Goal: Find specific page/section: Find specific page/section

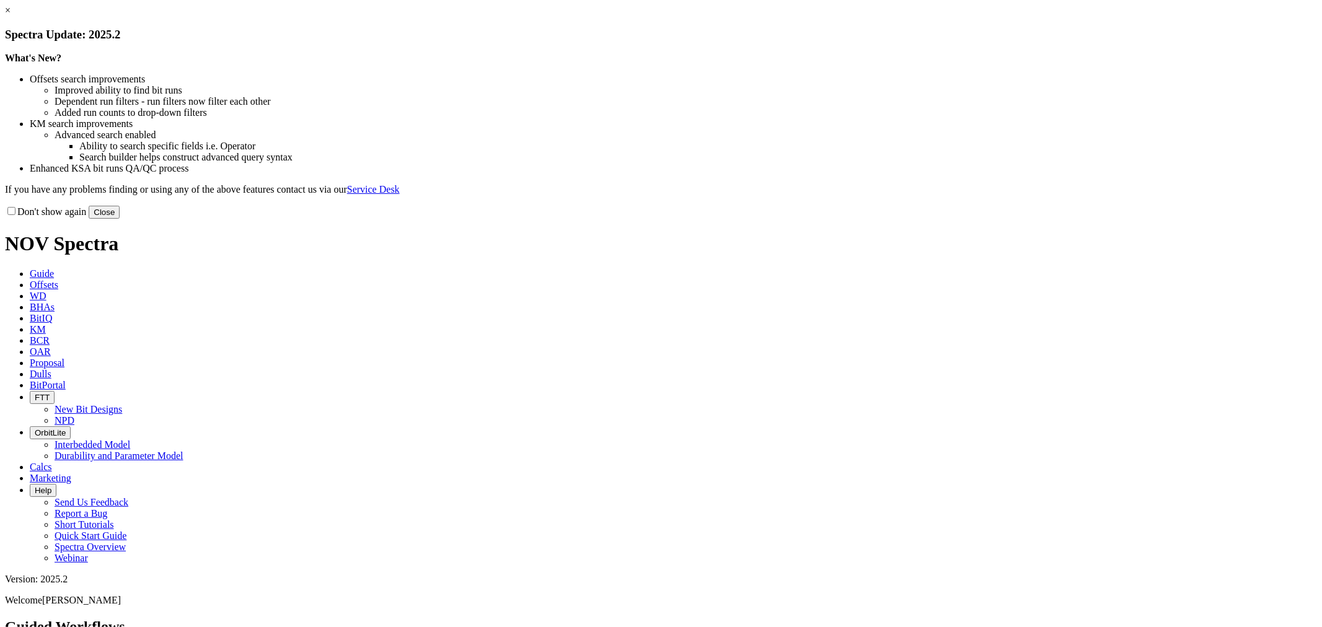
click at [120, 219] on button "Close" at bounding box center [104, 212] width 31 height 13
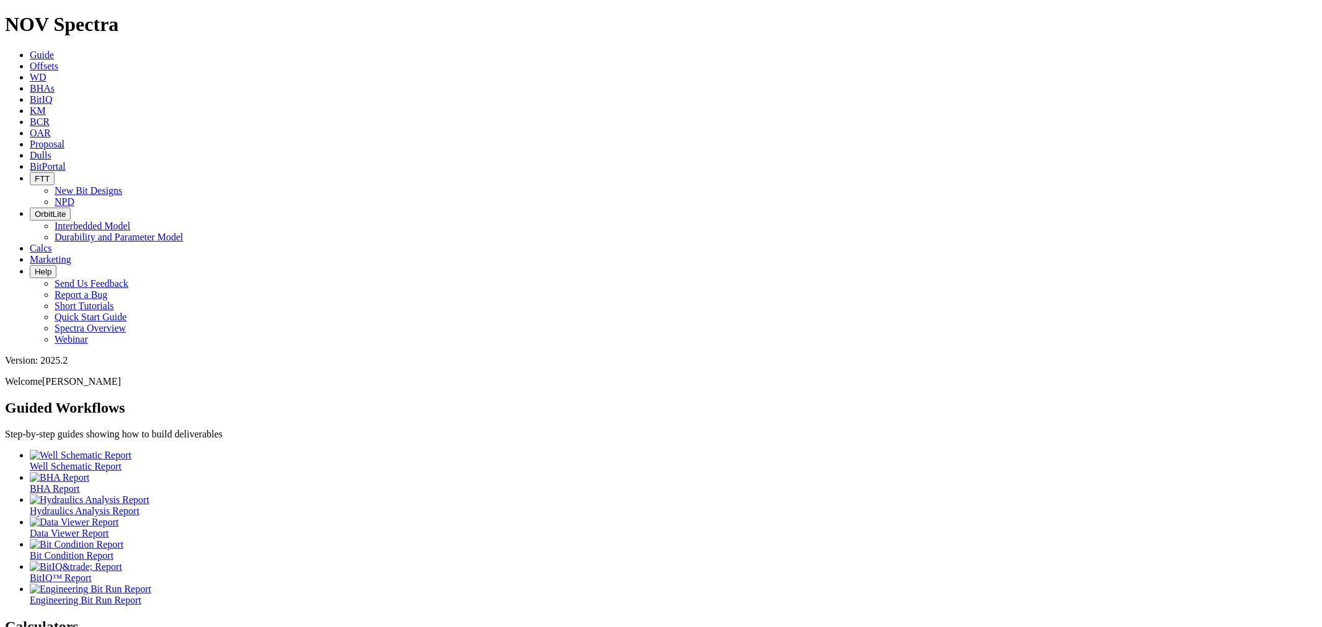
click at [30, 161] on icon at bounding box center [30, 166] width 0 height 11
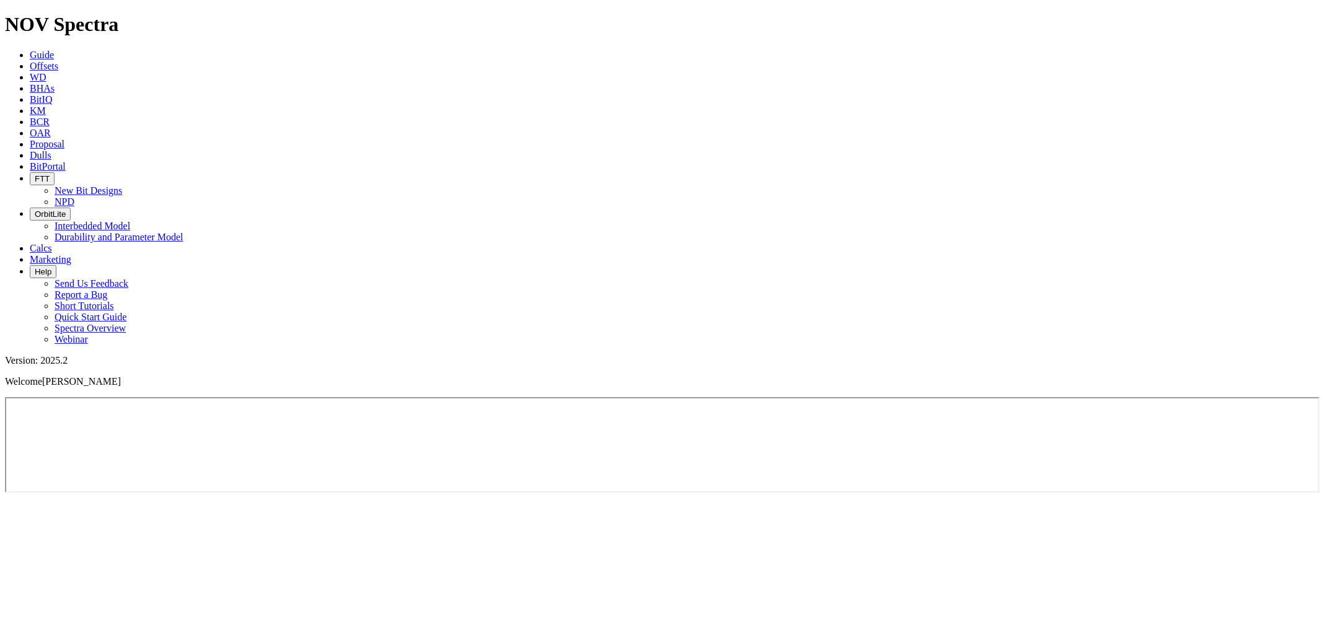
click at [30, 161] on icon at bounding box center [30, 166] width 0 height 11
drag, startPoint x: 561, startPoint y: 21, endPoint x: 550, endPoint y: 14, distance: 13.4
click at [30, 161] on icon at bounding box center [30, 166] width 0 height 11
click at [35, 209] on icon "button" at bounding box center [35, 213] width 0 height 9
click at [30, 161] on icon at bounding box center [30, 166] width 0 height 11
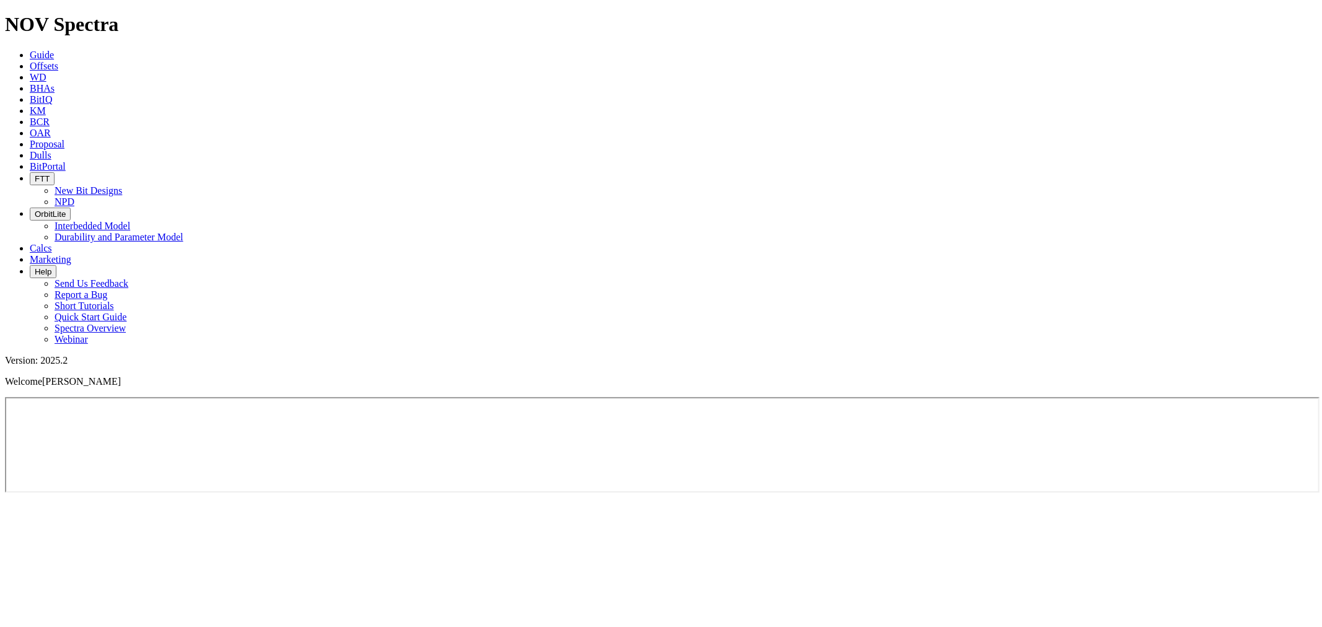
click at [55, 172] on button "FTT" at bounding box center [42, 178] width 25 height 13
click at [35, 209] on icon "button" at bounding box center [35, 213] width 0 height 9
click at [52, 243] on link "Calcs" at bounding box center [41, 248] width 22 height 11
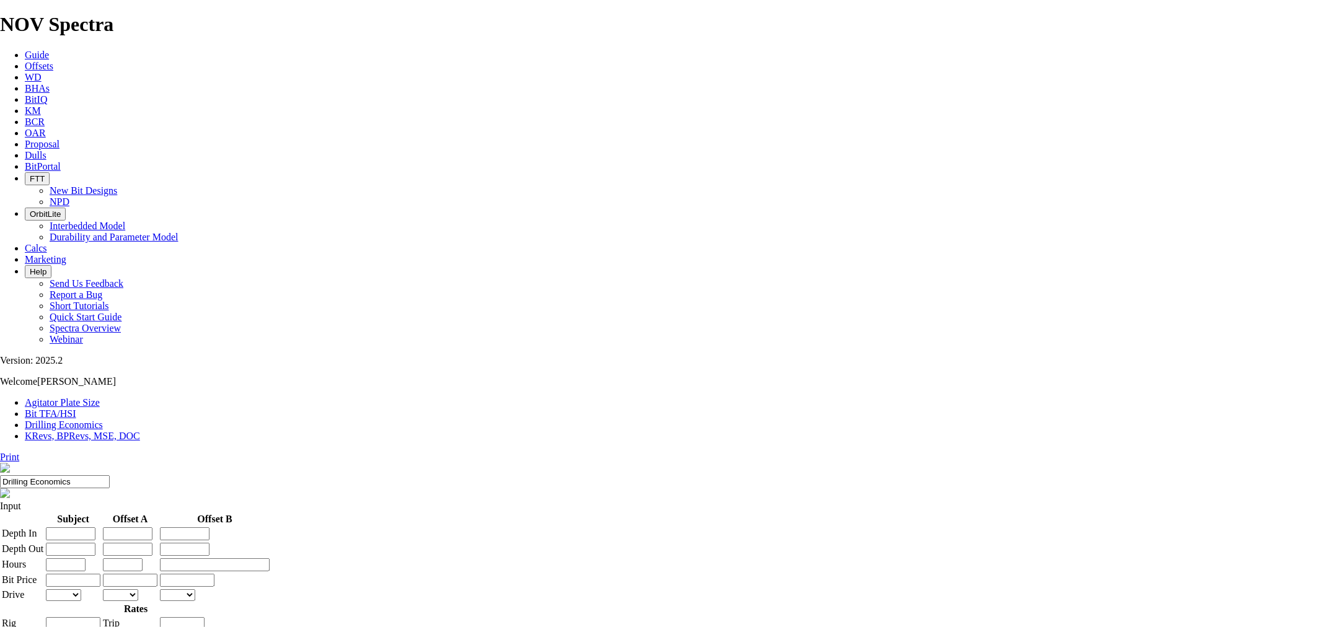
click at [66, 254] on link "Marketing" at bounding box center [46, 259] width 42 height 11
click at [30, 209] on icon "button" at bounding box center [30, 213] width 0 height 9
click at [46, 150] on link "Dulls" at bounding box center [36, 155] width 22 height 11
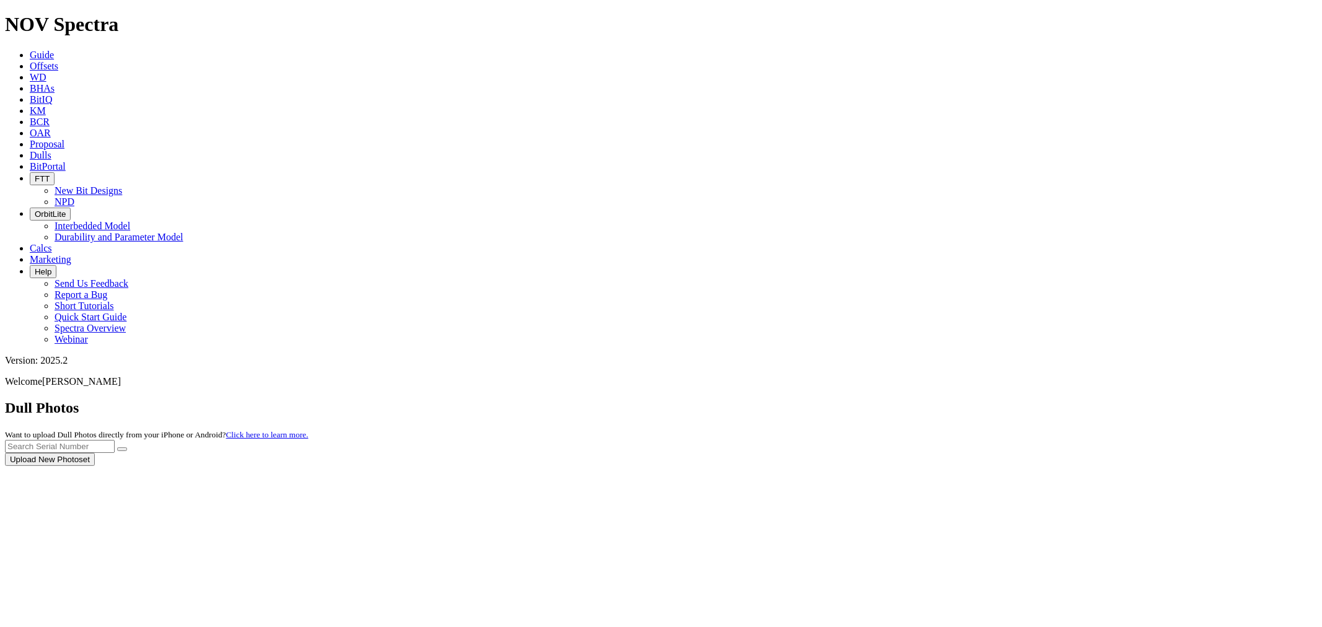
click at [556, 466] on div at bounding box center [661, 466] width 1312 height 0
click at [30, 161] on icon at bounding box center [30, 166] width 0 height 11
click at [0, 0] on div at bounding box center [0, 0] width 0 height 0
